Goal: Task Accomplishment & Management: Manage account settings

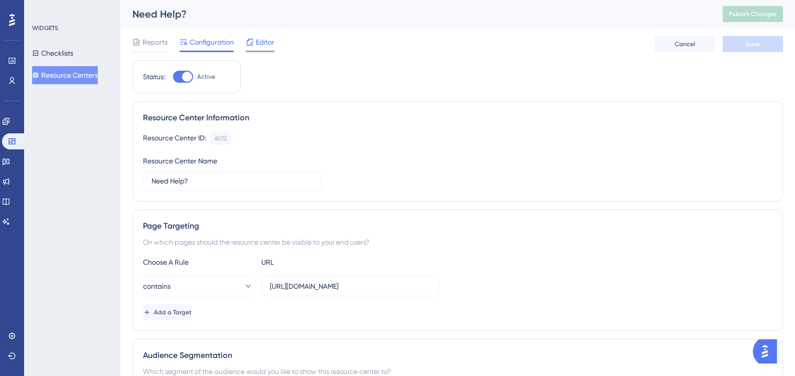
click at [262, 50] on div "Editor" at bounding box center [260, 44] width 29 height 16
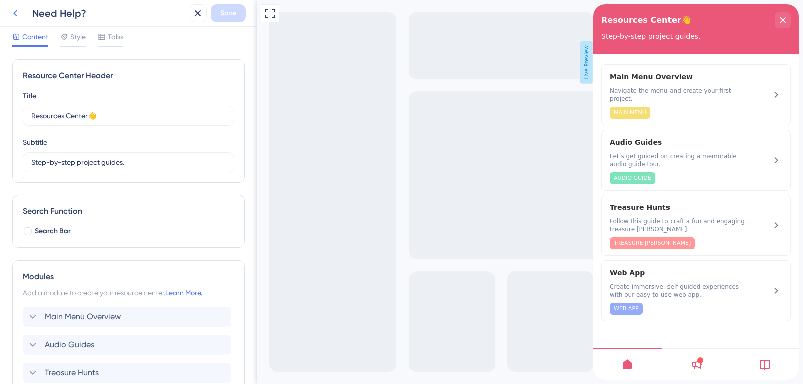
click at [15, 11] on icon at bounding box center [15, 13] width 12 height 12
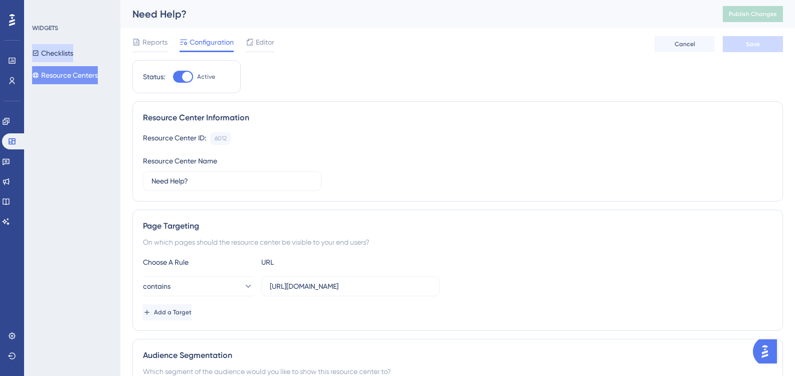
click at [73, 51] on button "Checklists" at bounding box center [52, 53] width 41 height 18
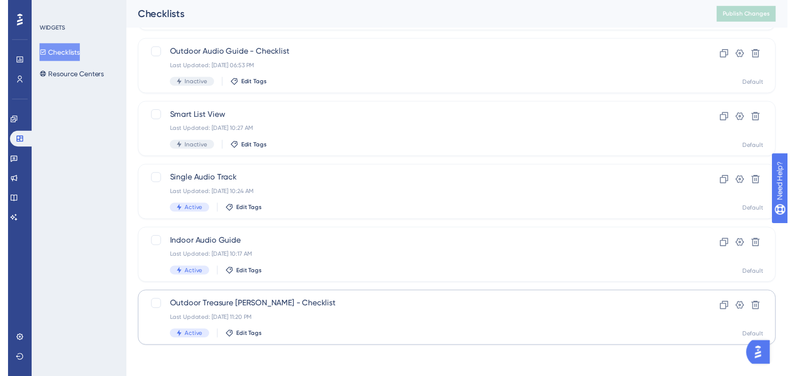
scroll to position [18, 0]
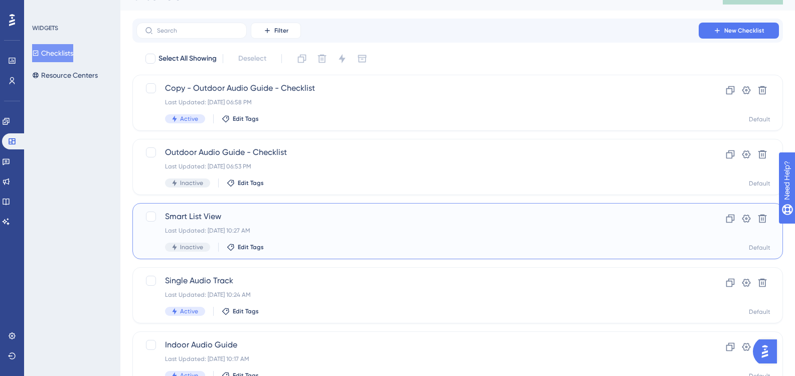
click at [268, 223] on div "Smart List View Last Updated: [DATE] 10:27 AM Inactive Edit Tags" at bounding box center [417, 231] width 505 height 41
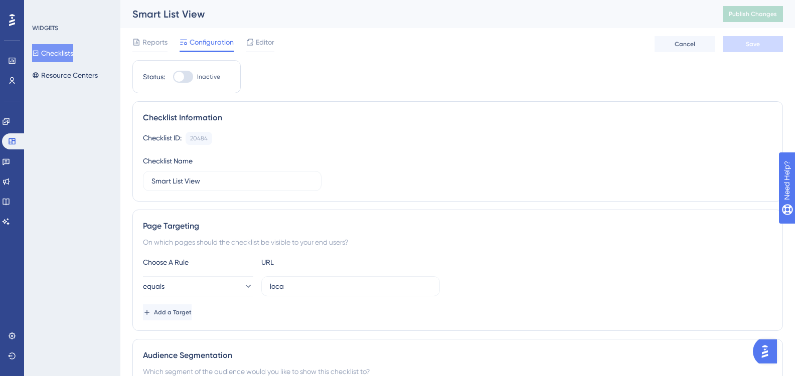
click at [197, 79] on label "Inactive" at bounding box center [196, 77] width 47 height 12
click at [173, 77] on input "Inactive" at bounding box center [173, 77] width 1 height 1
checkbox input "true"
click at [768, 43] on button "Save" at bounding box center [753, 44] width 60 height 16
click at [745, 14] on span "Publish Changes" at bounding box center [753, 14] width 48 height 8
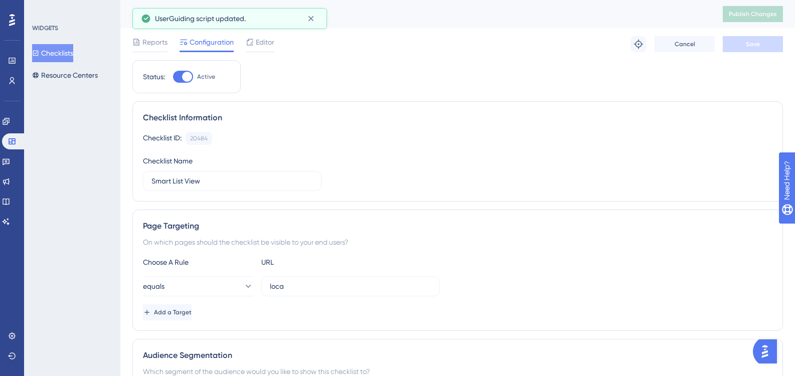
drag, startPoint x: 76, startPoint y: 45, endPoint x: 78, endPoint y: 52, distance: 6.7
click at [73, 45] on button "Checklists" at bounding box center [52, 53] width 41 height 18
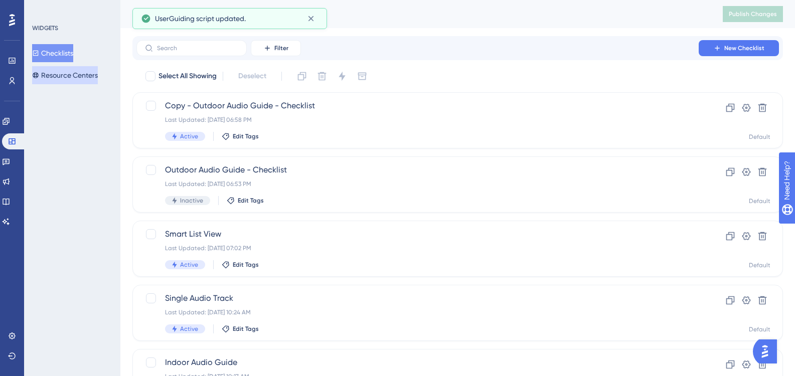
click at [84, 75] on button "Resource Centers" at bounding box center [65, 75] width 66 height 18
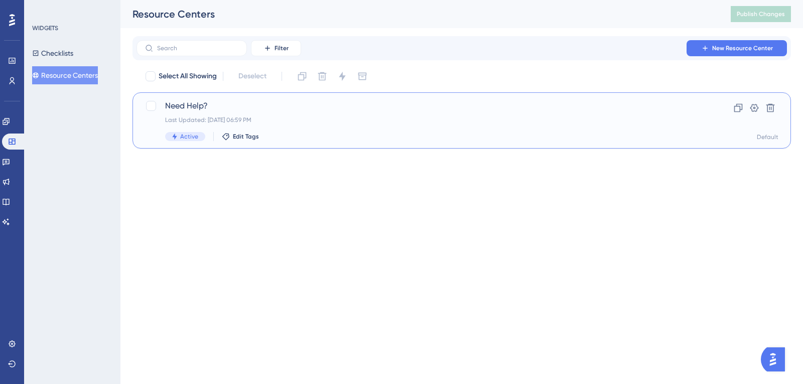
click at [299, 120] on div "Last Updated: [DATE] 06:59 PM" at bounding box center [421, 120] width 513 height 8
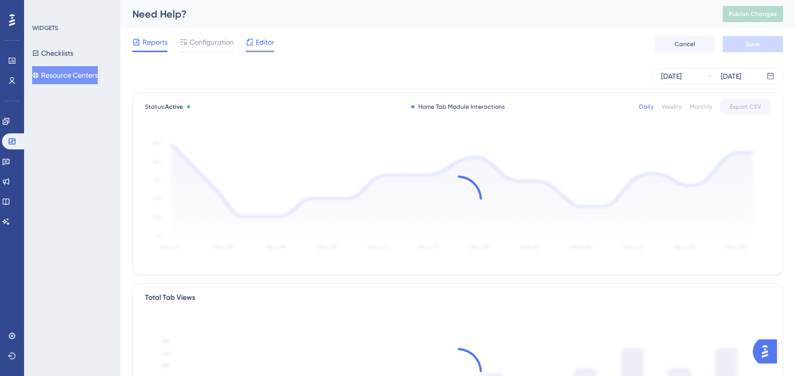
click at [261, 45] on span "Editor" at bounding box center [265, 42] width 19 height 12
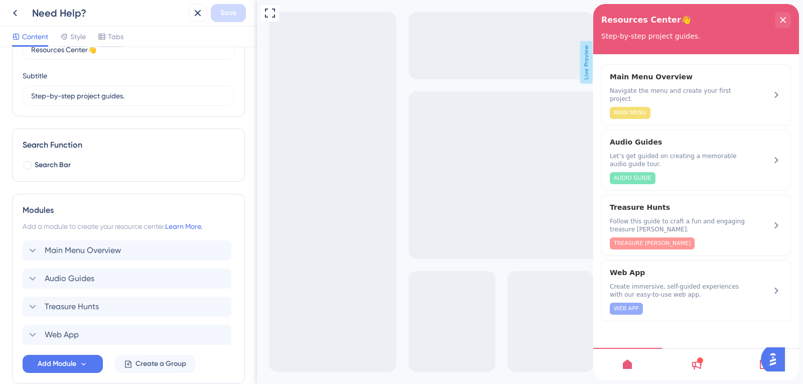
scroll to position [118, 0]
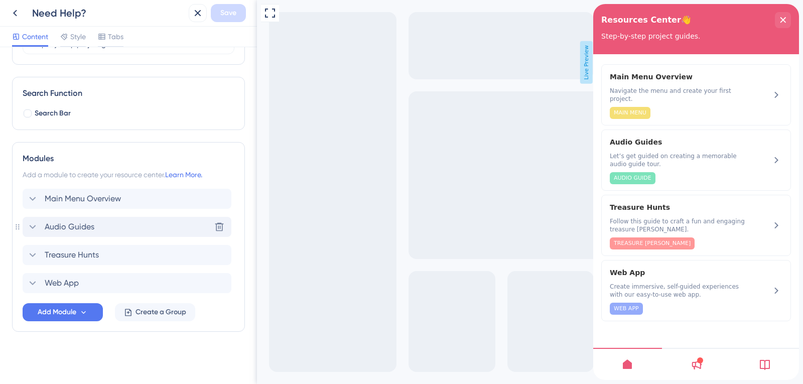
click at [101, 225] on div "Audio Guides Delete" at bounding box center [127, 227] width 209 height 20
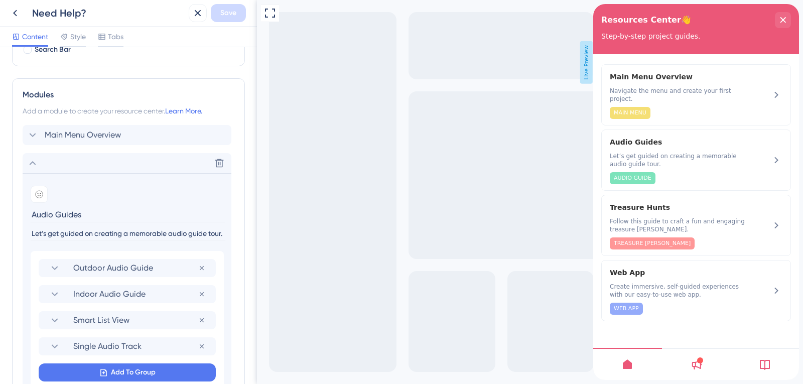
scroll to position [319, 0]
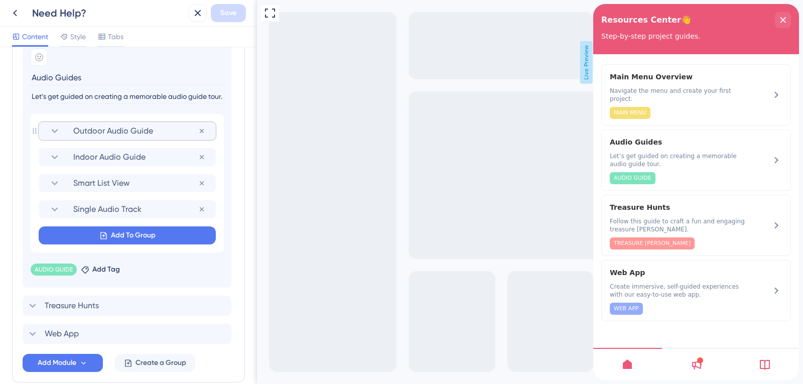
click at [154, 134] on span "Outdoor Audio Guide" at bounding box center [135, 131] width 125 height 12
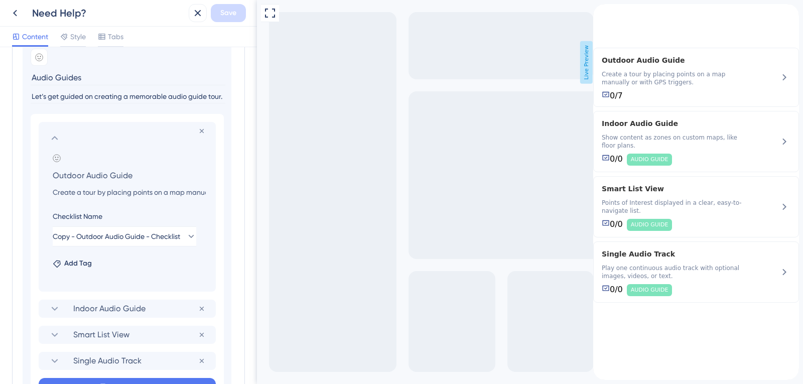
click at [54, 269] on div "Add Tag" at bounding box center [72, 263] width 39 height 12
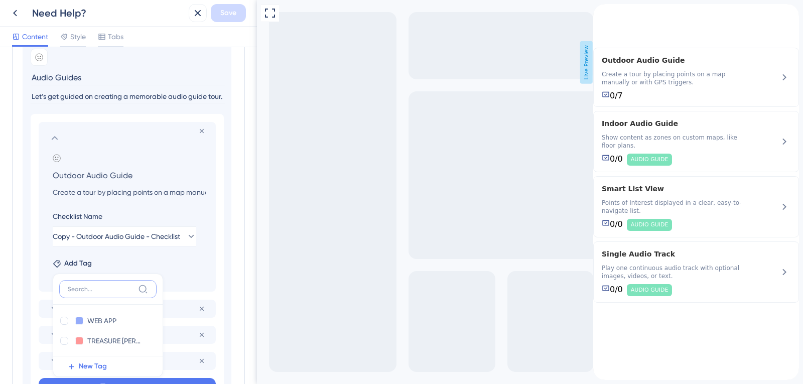
scroll to position [428, 0]
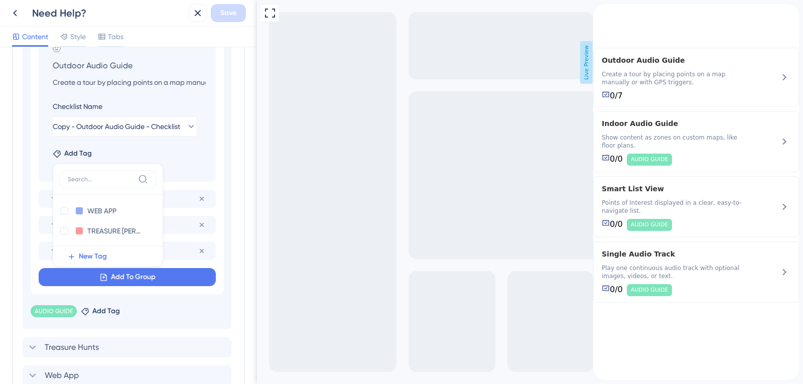
click at [62, 267] on div "Remove from group Add emoji Outdoor Audio Guide Create a tour by placing points…" at bounding box center [127, 149] width 193 height 290
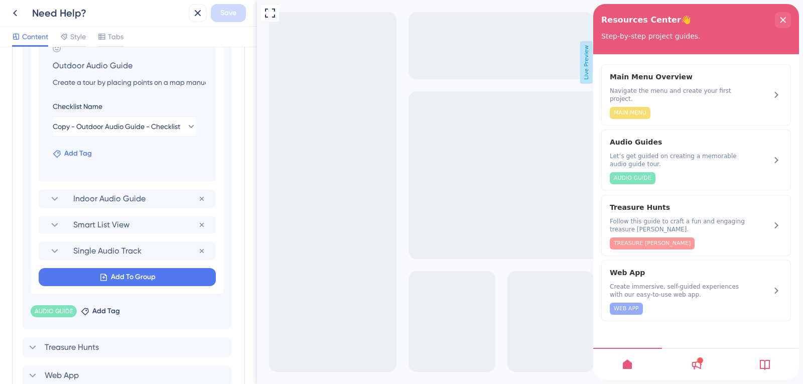
click at [91, 155] on span "Add Tag" at bounding box center [78, 153] width 28 height 12
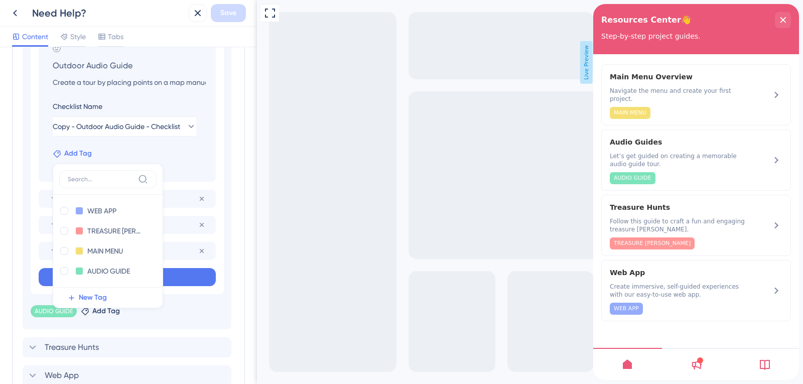
scroll to position [0, 0]
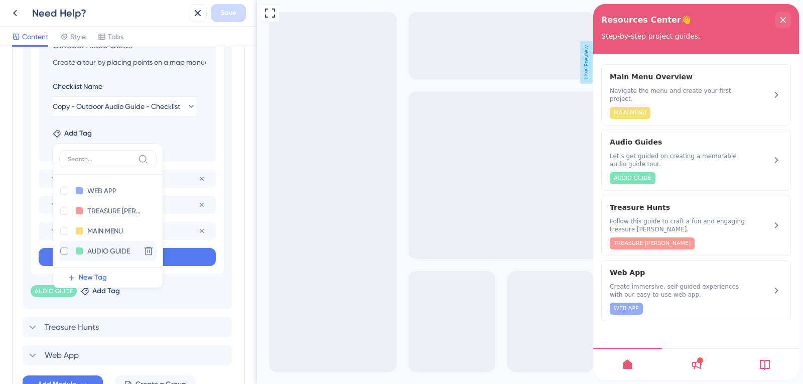
click at [70, 252] on label at bounding box center [65, 251] width 12 height 10
checkbox input "true"
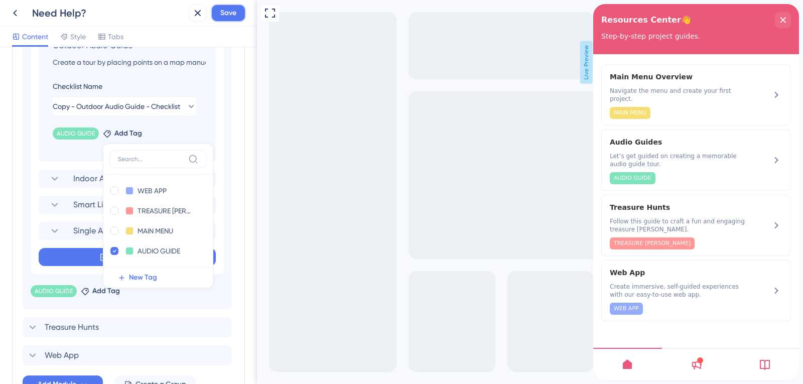
click at [240, 12] on button "Save" at bounding box center [228, 13] width 35 height 18
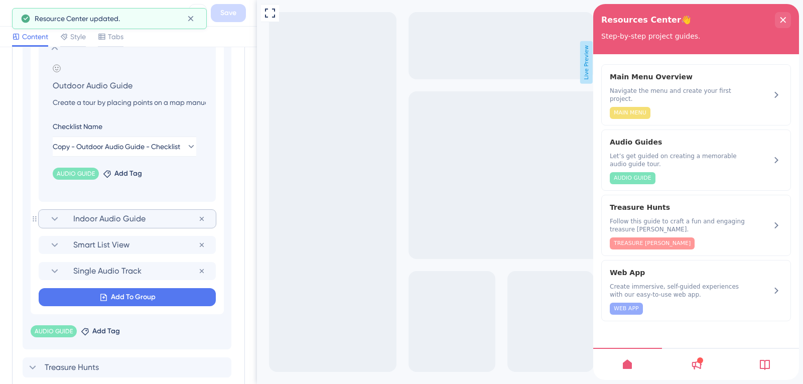
scroll to position [298, 0]
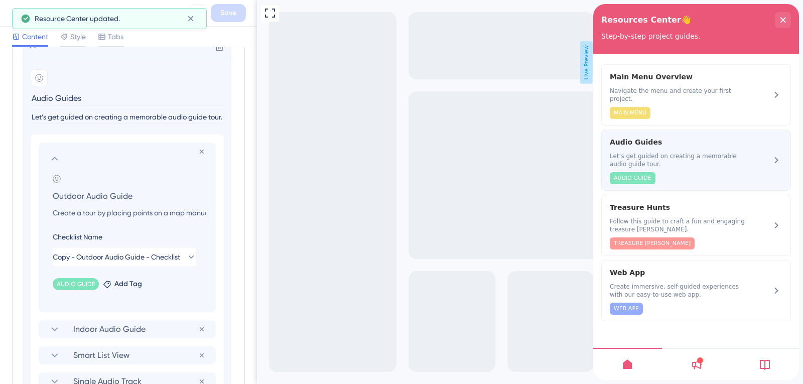
click at [659, 152] on span "Let’s get guided on creating a memorable audio guide tour." at bounding box center [679, 160] width 138 height 16
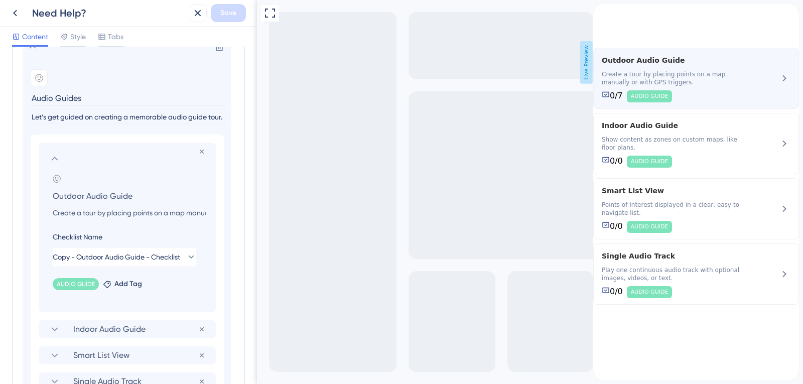
click at [758, 100] on div "Outdoor Audio Guide Create a tour by placing points on a map manually or with G…" at bounding box center [696, 78] width 206 height 61
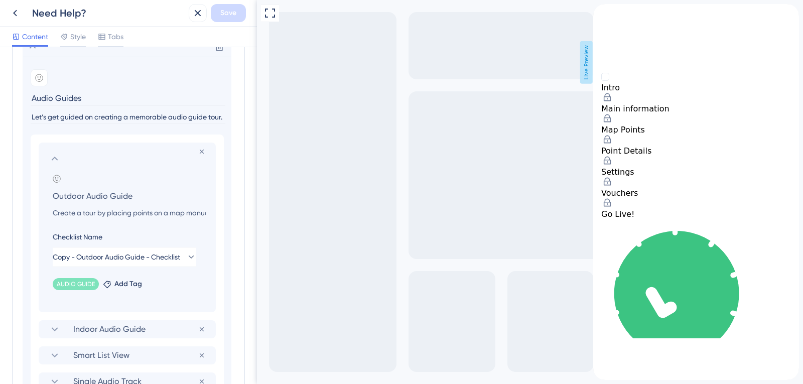
click at [601, 12] on icon "back to header" at bounding box center [597, 8] width 8 height 8
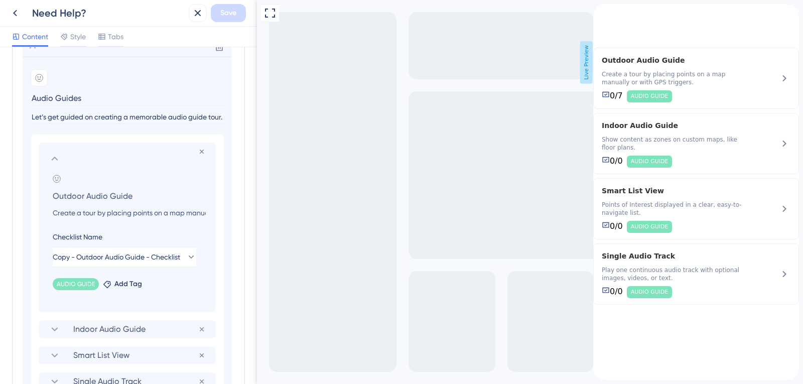
click at [609, 14] on div "back to header" at bounding box center [601, 9] width 16 height 10
